Goal: Task Accomplishment & Management: Manage account settings

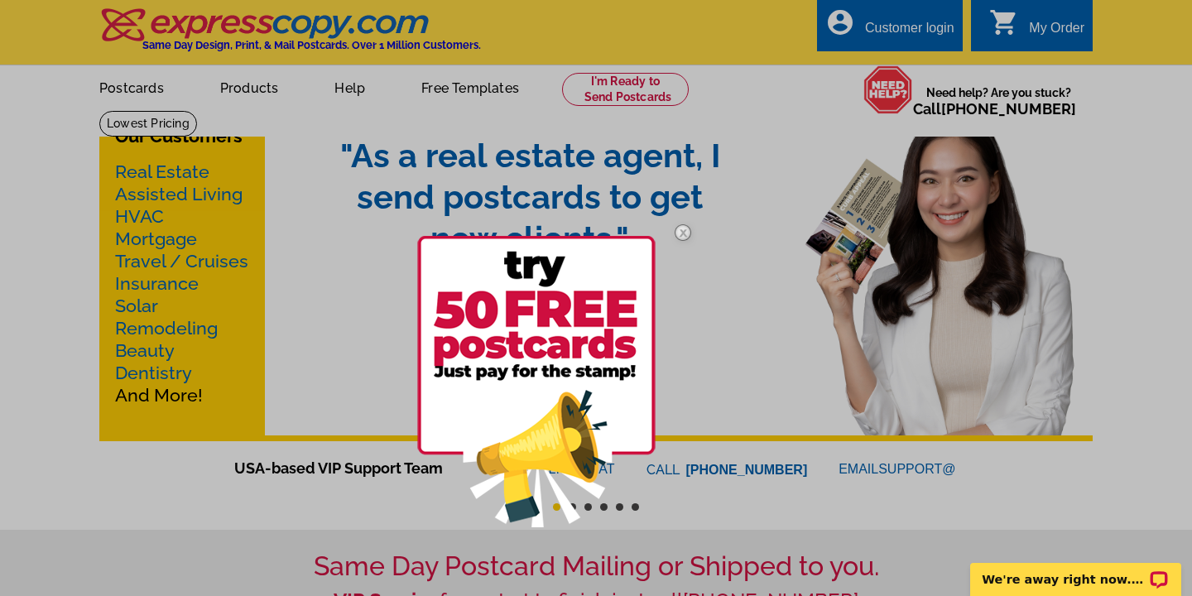
click at [877, 43] on div at bounding box center [596, 298] width 1192 height 596
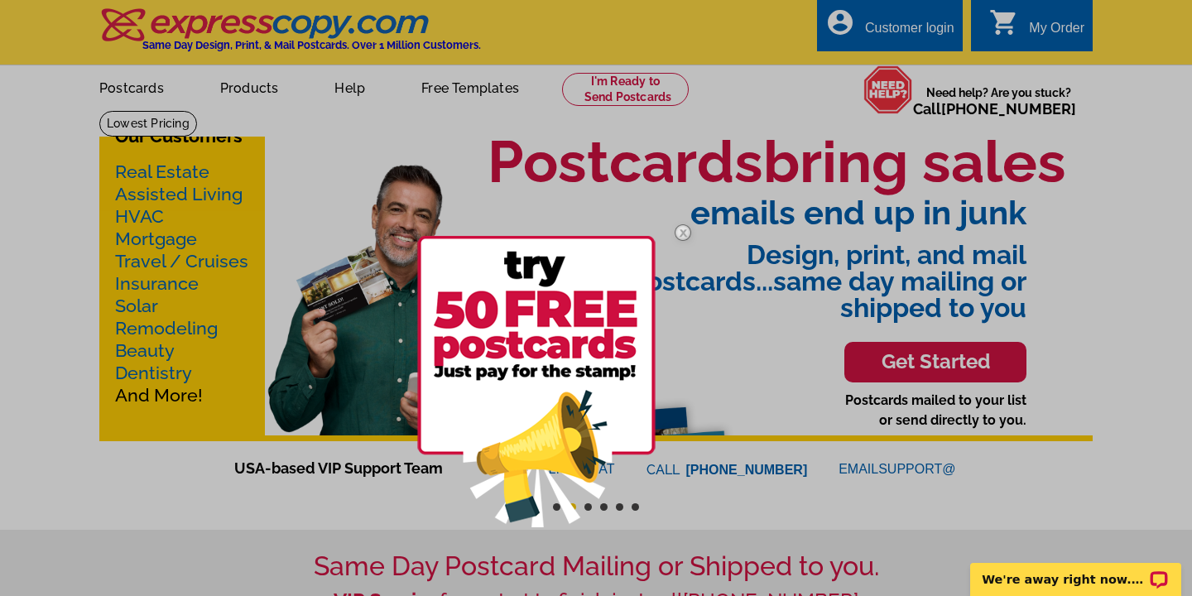
click at [875, 26] on div at bounding box center [596, 298] width 1192 height 596
click at [892, 31] on div at bounding box center [596, 298] width 1192 height 596
click at [685, 230] on img at bounding box center [683, 233] width 48 height 48
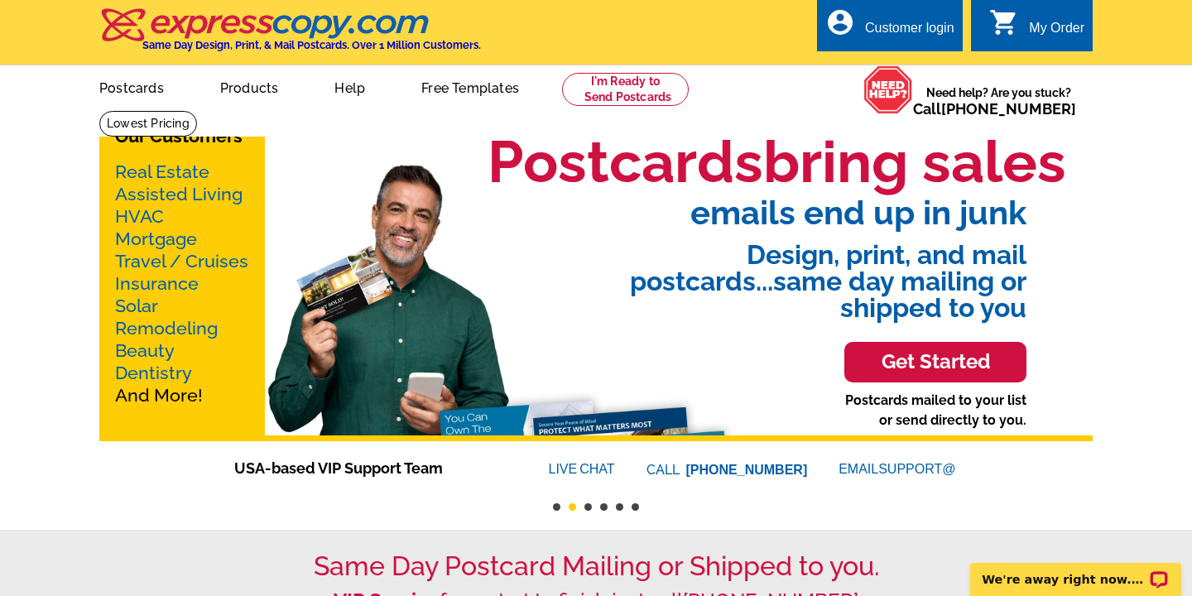
click at [876, 22] on div "Customer login" at bounding box center [909, 32] width 89 height 23
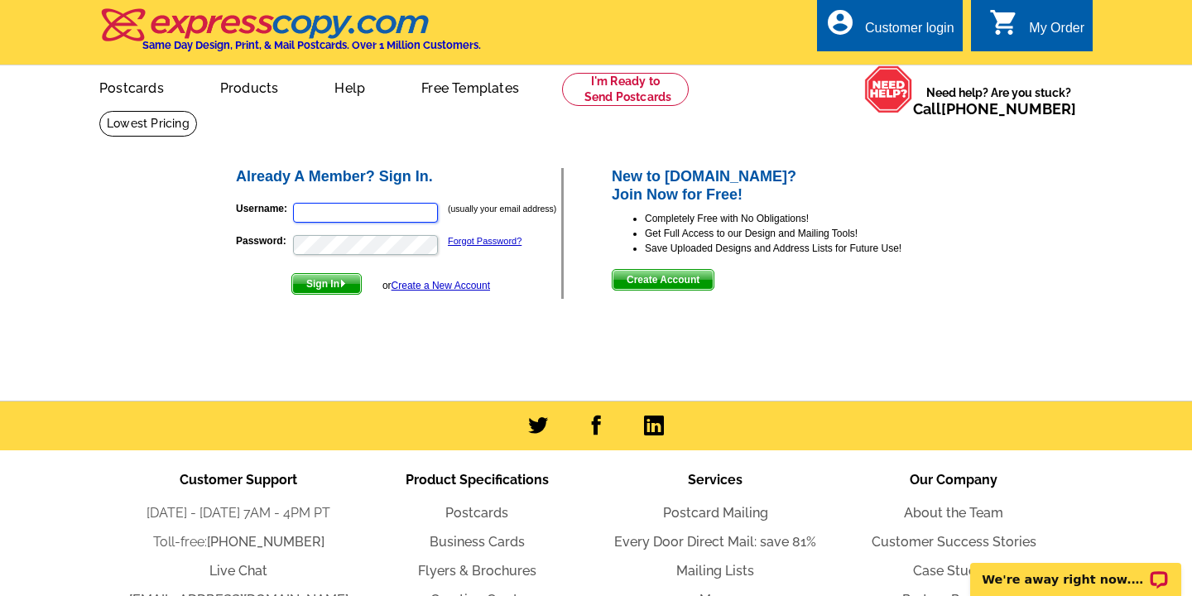
click at [344, 211] on input "Username:" at bounding box center [365, 213] width 145 height 20
type input "jisheerealtor@gmail.com"
click at [340, 278] on span "Sign In" at bounding box center [326, 284] width 69 height 20
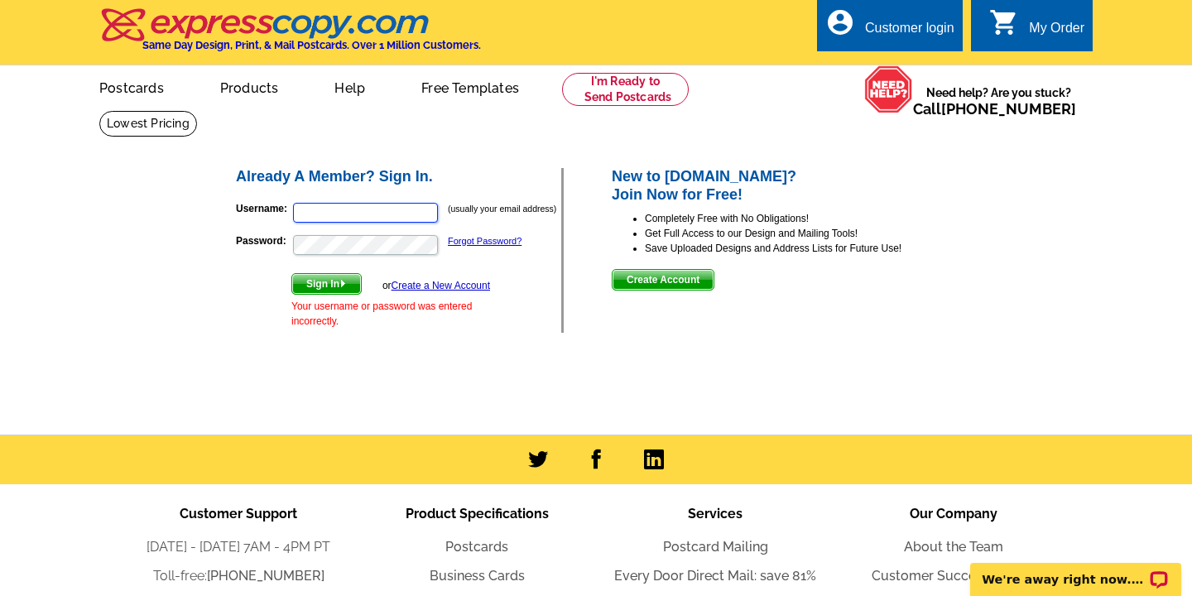
click at [339, 205] on input "Username:" at bounding box center [365, 213] width 145 height 20
type input "jisheerealtor@gmail.com"
click at [328, 294] on button "Sign In" at bounding box center [326, 284] width 70 height 22
